Goal: Information Seeking & Learning: Check status

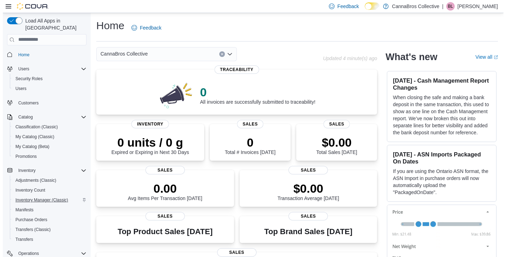
scroll to position [98, 0]
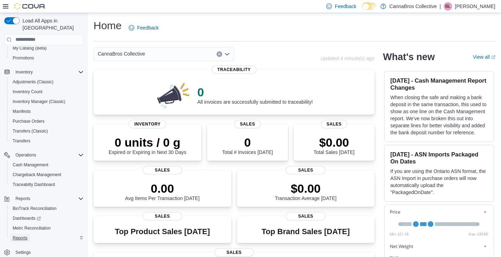
click at [23, 235] on span "Reports" at bounding box center [20, 238] width 15 height 6
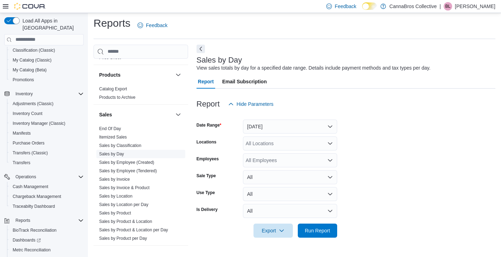
scroll to position [446, 0]
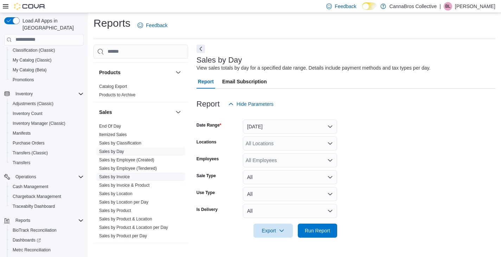
click at [117, 177] on link "Sales by Invoice" at bounding box center [114, 176] width 31 height 5
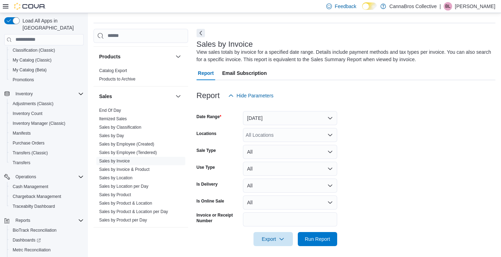
scroll to position [21, 0]
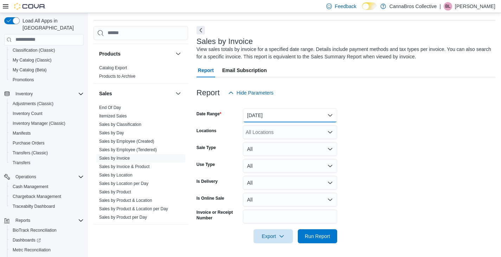
click at [283, 117] on button "Yesterday" at bounding box center [290, 115] width 94 height 14
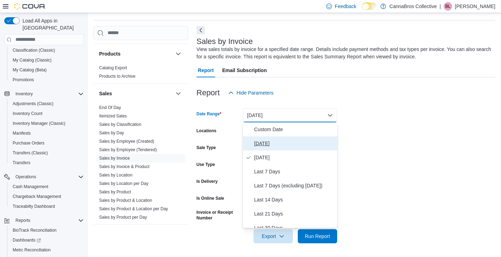
click at [273, 139] on span "Today" at bounding box center [294, 143] width 80 height 8
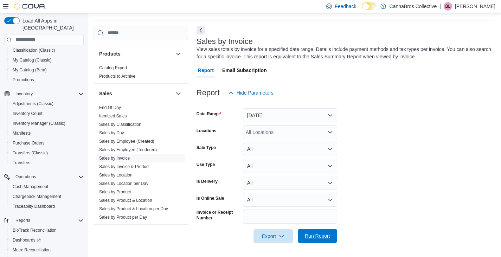
click at [313, 229] on span "Run Report" at bounding box center [317, 236] width 31 height 14
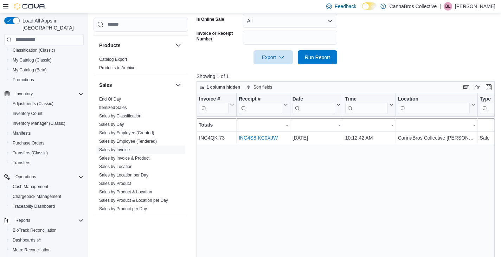
scroll to position [200, 0]
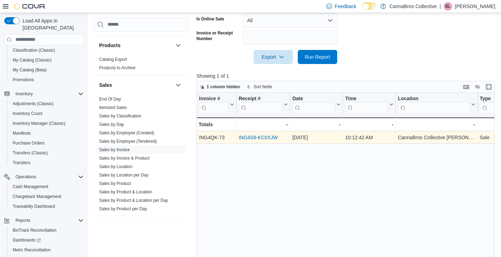
click at [246, 135] on link "ING4S8-KC0XJW" at bounding box center [258, 138] width 39 height 6
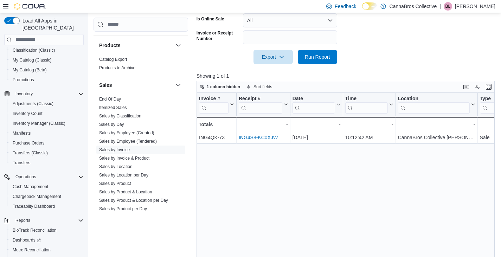
scroll to position [0, 0]
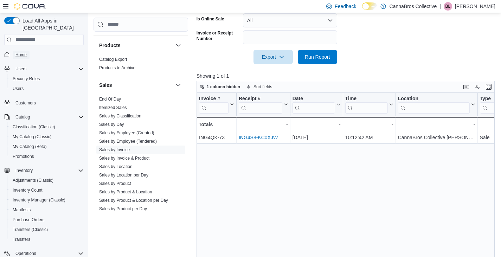
click at [15, 52] on span "Home" at bounding box center [20, 55] width 11 height 6
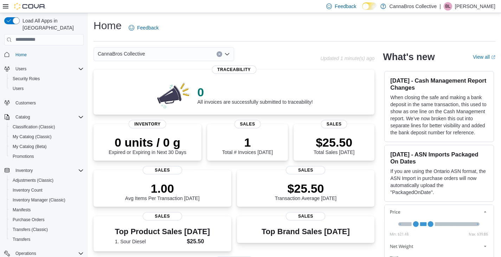
click at [276, 46] on div "Home Feedback CannaBros Collective Updated 1 minute(s) ago 0 All invoices are s…" at bounding box center [294, 211] width 413 height 397
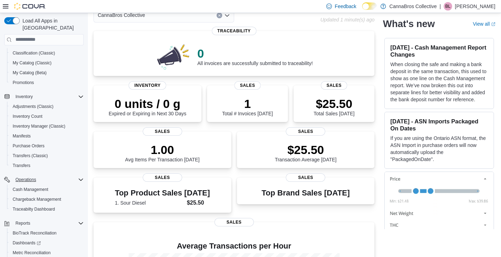
scroll to position [73, 0]
click at [32, 143] on span "Purchase Orders" at bounding box center [29, 146] width 32 height 6
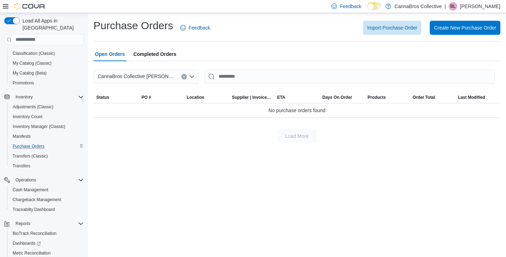
click at [159, 52] on span "Completed Orders" at bounding box center [154, 54] width 43 height 14
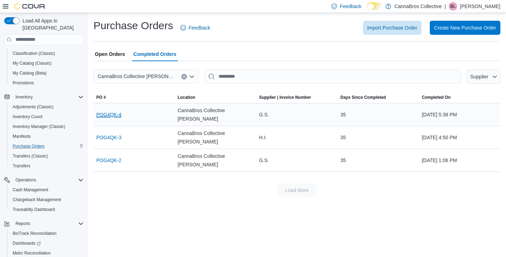
click at [104, 110] on link "POG4QK-4" at bounding box center [108, 114] width 25 height 8
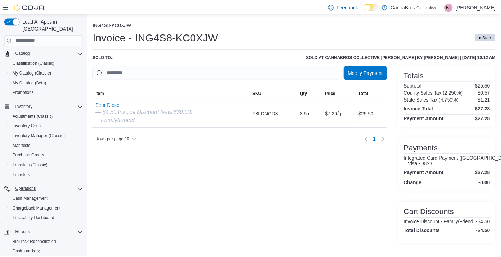
scroll to position [98, 0]
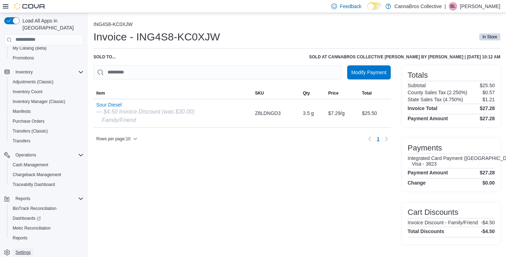
click at [24, 249] on span "Settings" at bounding box center [22, 252] width 15 height 6
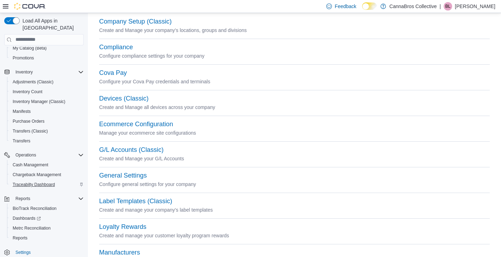
scroll to position [32, 0]
click at [19, 235] on span "Reports" at bounding box center [20, 238] width 15 height 6
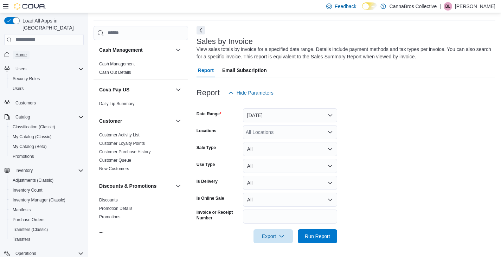
click at [21, 52] on span "Home" at bounding box center [20, 55] width 11 height 6
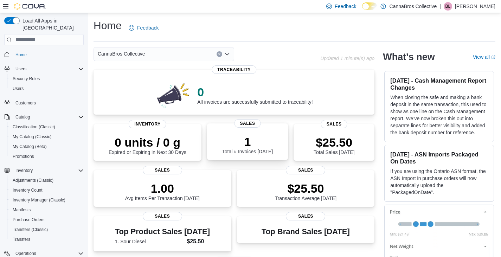
click at [235, 136] on p "1" at bounding box center [247, 142] width 51 height 14
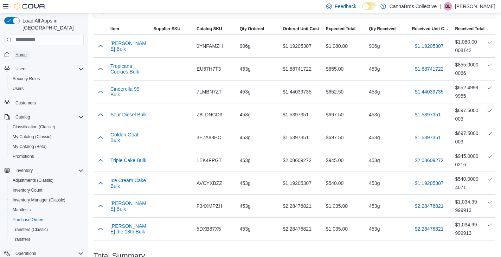
click at [18, 52] on span "Home" at bounding box center [20, 55] width 11 height 6
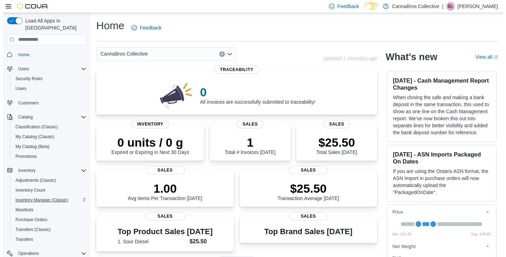
scroll to position [2, 0]
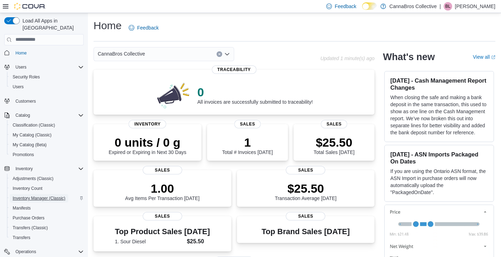
click at [47, 195] on span "Inventory Manager (Classic)" at bounding box center [39, 198] width 53 height 6
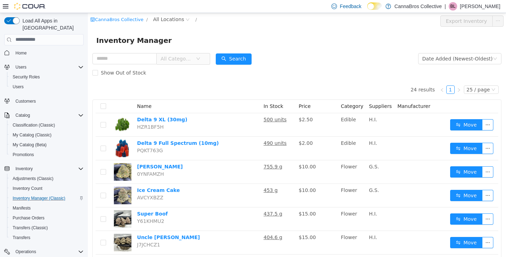
click at [304, 74] on div "Show Out of Stock" at bounding box center [296, 72] width 409 height 14
